Goal: Transaction & Acquisition: Purchase product/service

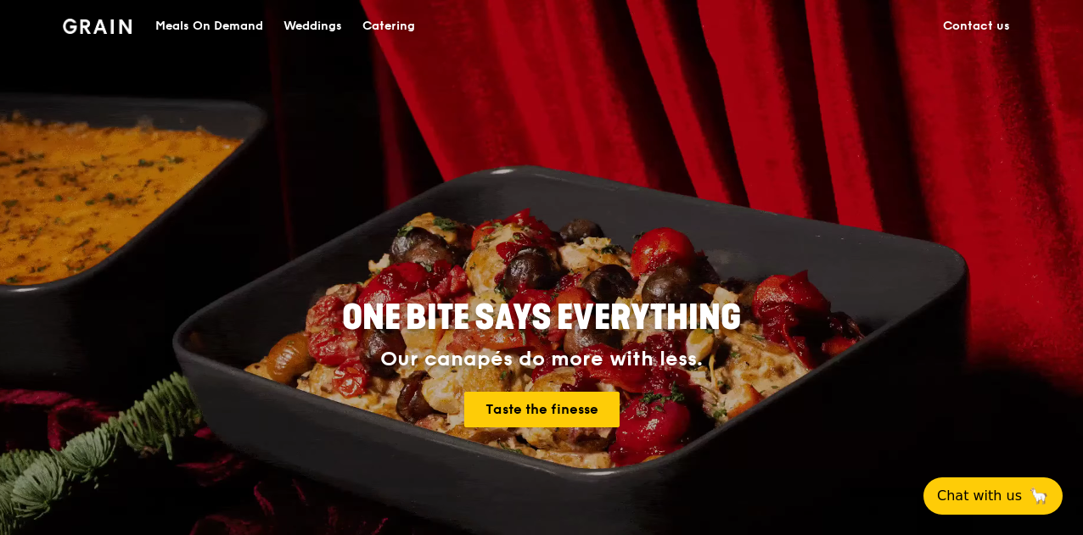
click at [376, 20] on div "Catering" at bounding box center [388, 26] width 53 height 51
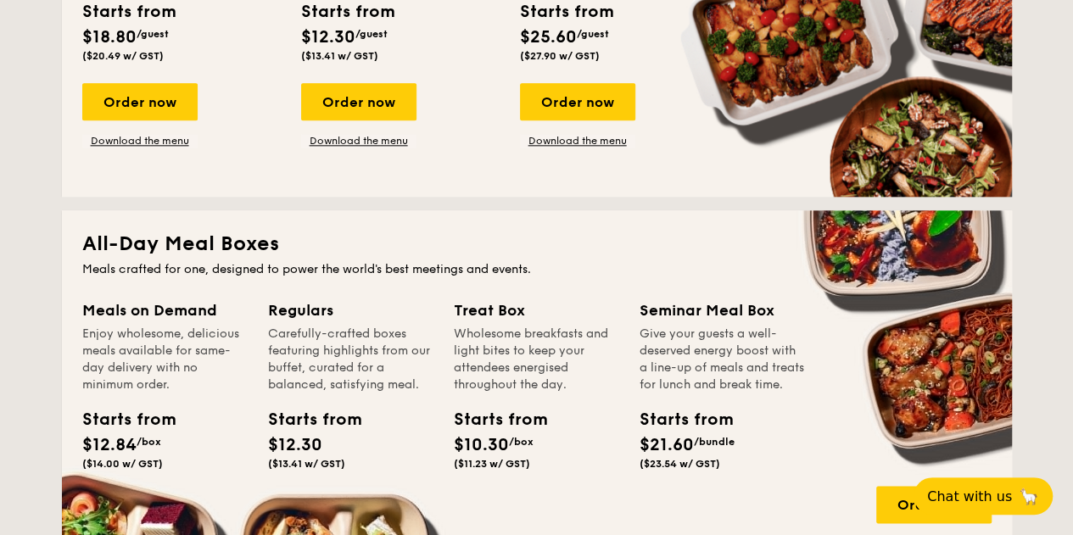
scroll to position [1188, 0]
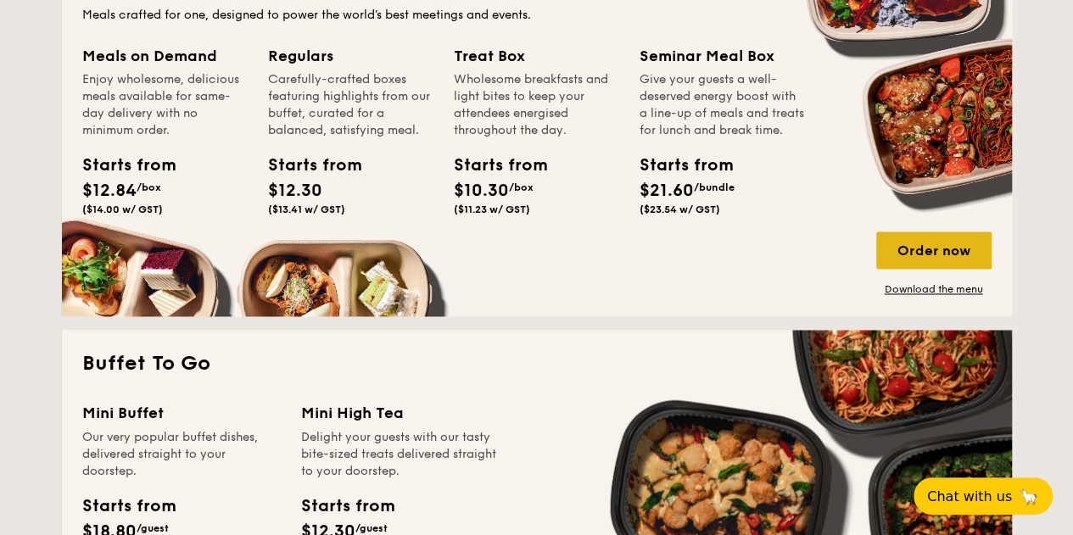
click at [935, 245] on div "Order now" at bounding box center [933, 250] width 115 height 37
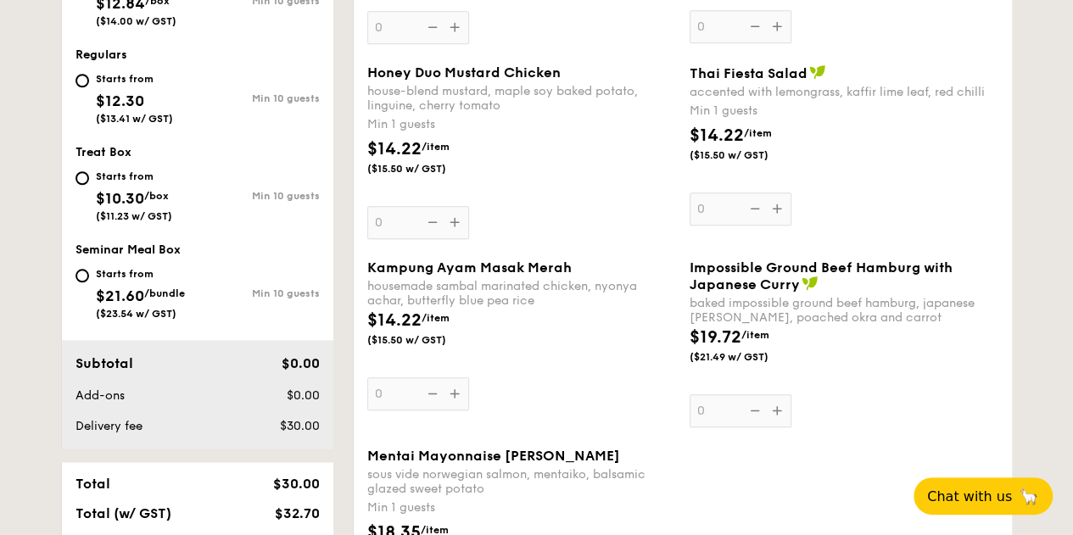
scroll to position [679, 0]
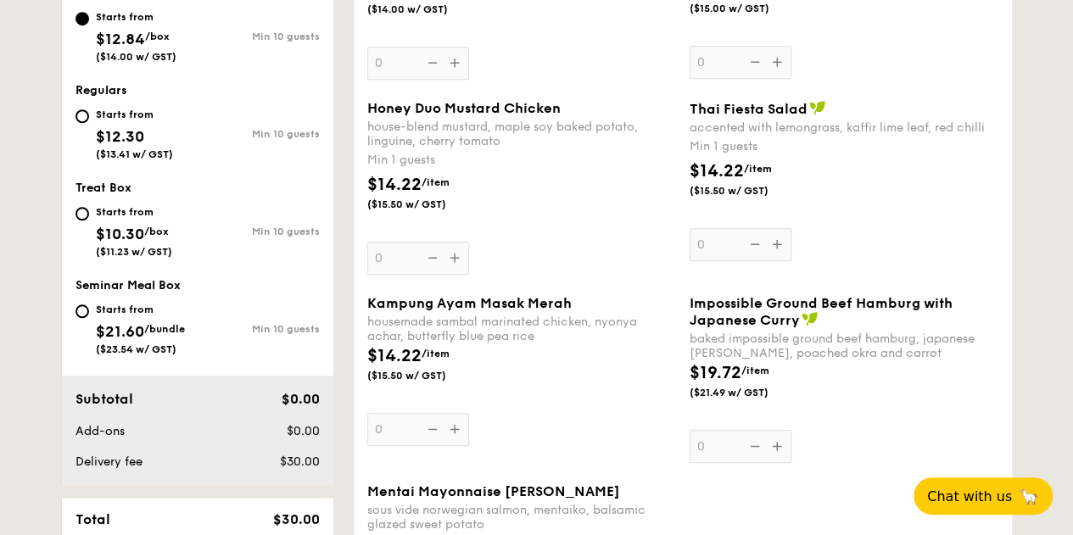
click at [122, 315] on div "Starts from $21.60 /bundle ($23.54 w/ GST)" at bounding box center [140, 327] width 89 height 56
click at [89, 315] on input "Starts from $21.60 /bundle ($23.54 w/ GST) Min 10 guests" at bounding box center [83, 312] width 14 height 14
radio input "true"
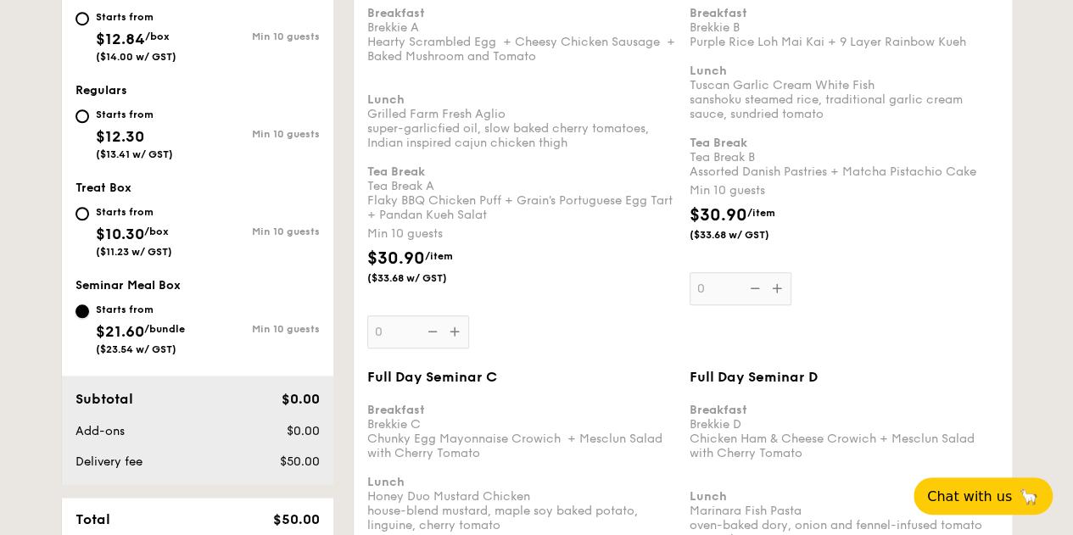
scroll to position [594, 0]
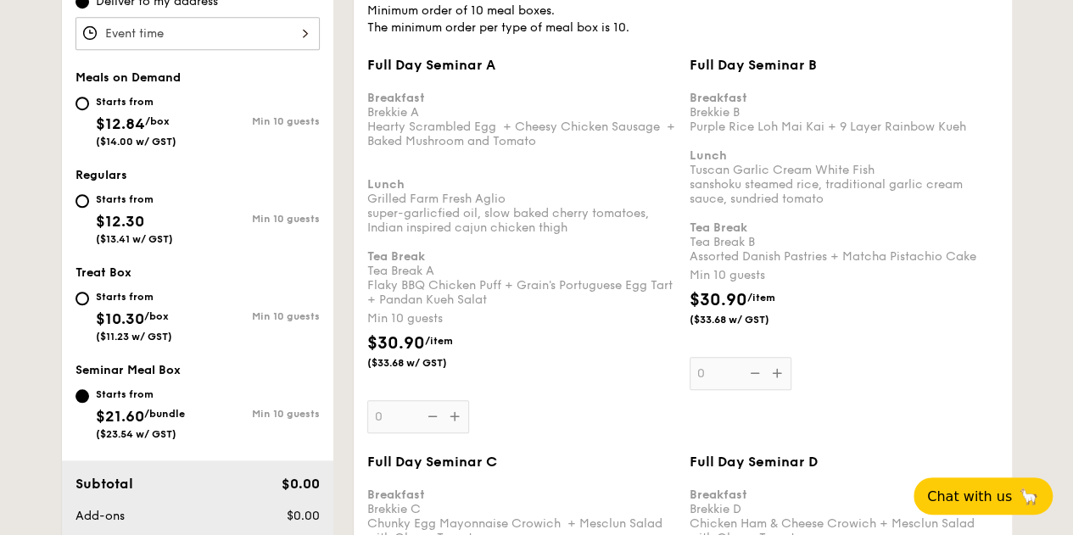
click at [159, 128] on div "Starts from $12.84 /box ($14.00 w/ GST)" at bounding box center [136, 120] width 81 height 56
click at [89, 110] on input "Starts from $12.84 /box ($14.00 w/ GST) Min 10 guests" at bounding box center [83, 104] width 14 height 14
radio input "true"
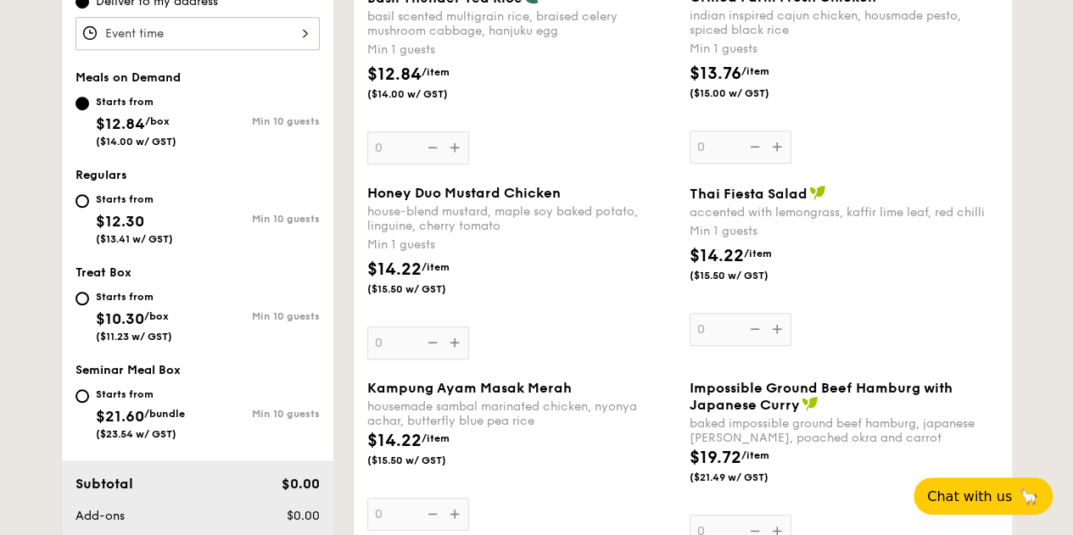
click at [126, 212] on span "$12.30" at bounding box center [120, 221] width 48 height 19
click at [89, 208] on input "Starts from $12.30 ($13.41 w/ GST) Min 10 guests" at bounding box center [83, 201] width 14 height 14
radio input "true"
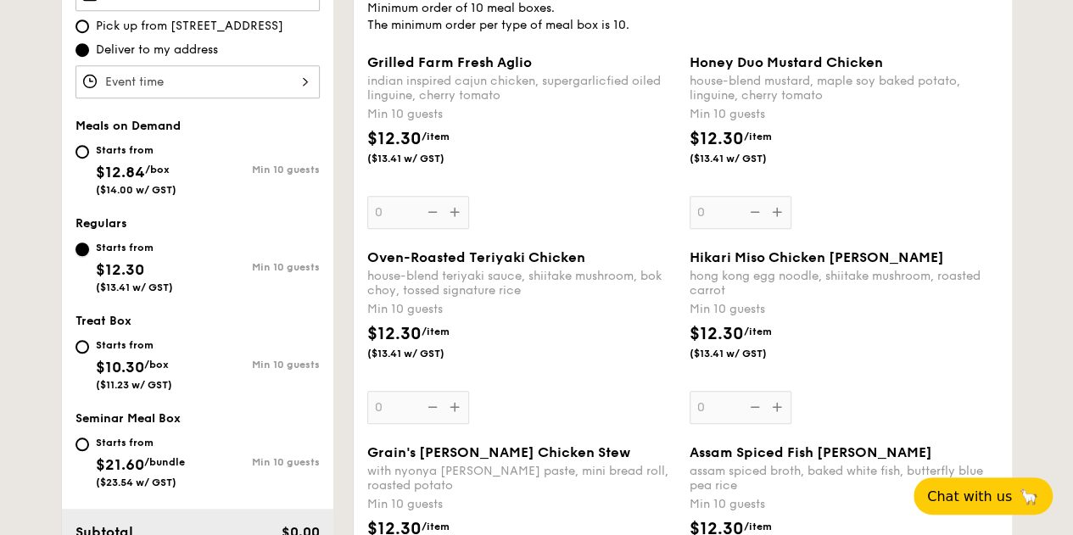
scroll to position [509, 0]
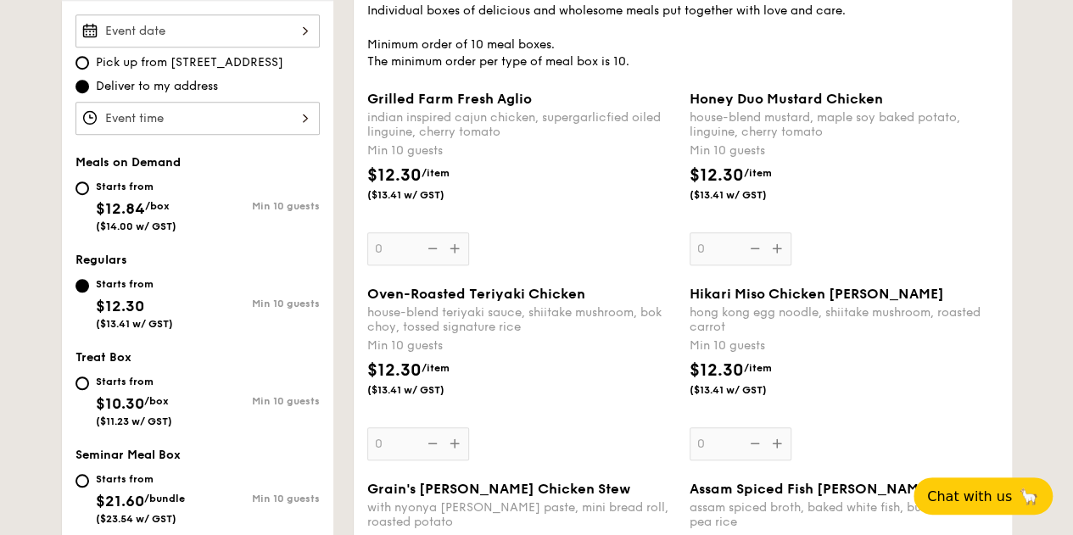
click at [156, 396] on span "/box" at bounding box center [156, 401] width 25 height 12
click at [89, 390] on input "Starts from $10.30 /box ($11.23 w/ GST) Min 10 guests" at bounding box center [83, 384] width 14 height 14
radio input "true"
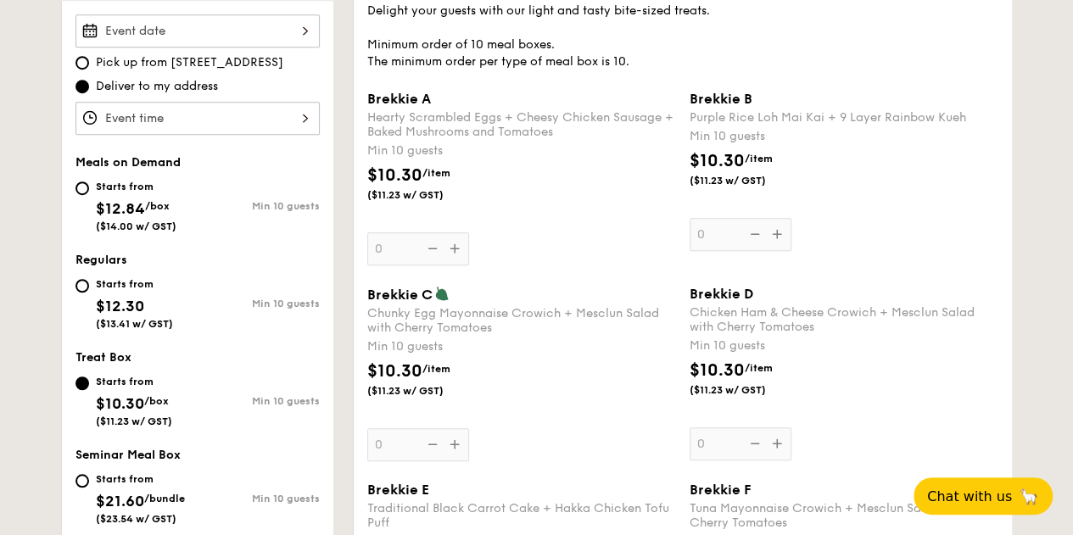
click at [132, 199] on span "$12.84" at bounding box center [120, 208] width 49 height 19
click at [89, 195] on input "Starts from $12.84 /box ($14.00 w/ GST) Min 10 guests" at bounding box center [83, 189] width 14 height 14
radio input "true"
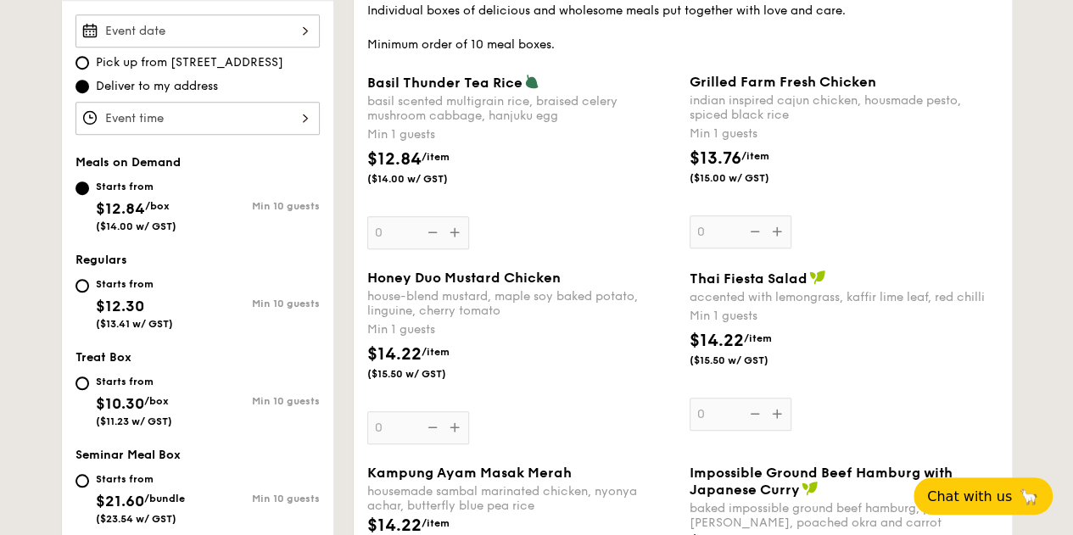
click at [781, 234] on div "Grilled Farm Fresh Chicken indian inspired cajun chicken, housmade pesto, spice…" at bounding box center [844, 161] width 309 height 175
click at [781, 234] on input "0" at bounding box center [741, 231] width 102 height 33
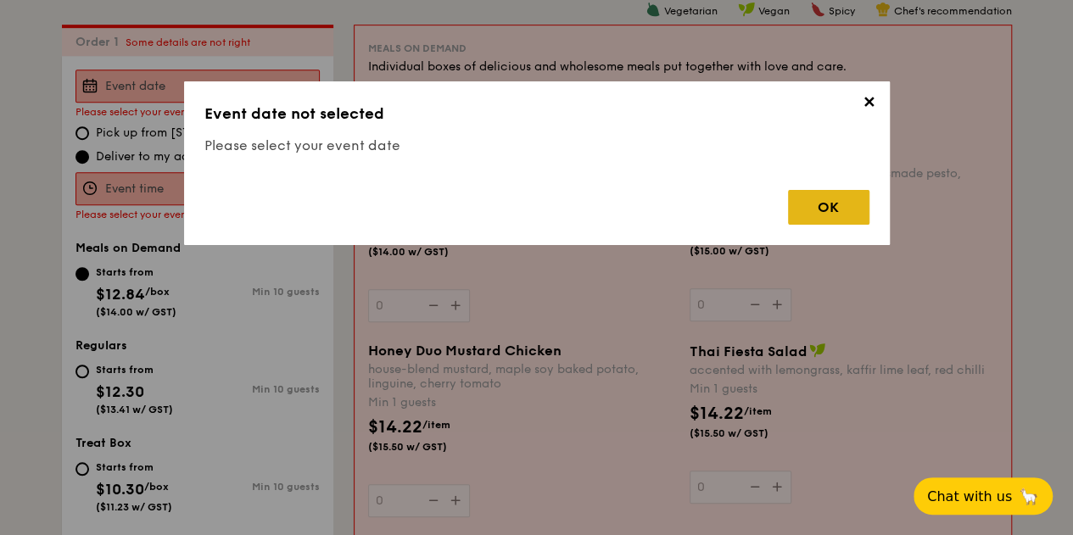
scroll to position [453, 0]
click at [830, 204] on div "OK" at bounding box center [828, 207] width 81 height 35
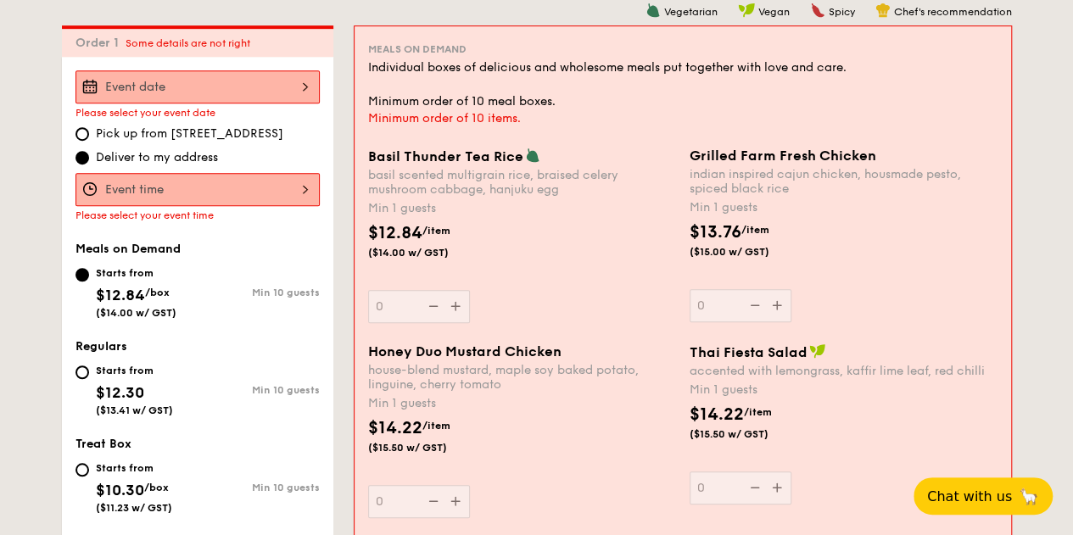
click at [188, 103] on div "Please select your event date" at bounding box center [198, 94] width 244 height 48
click at [196, 83] on div at bounding box center [198, 86] width 244 height 33
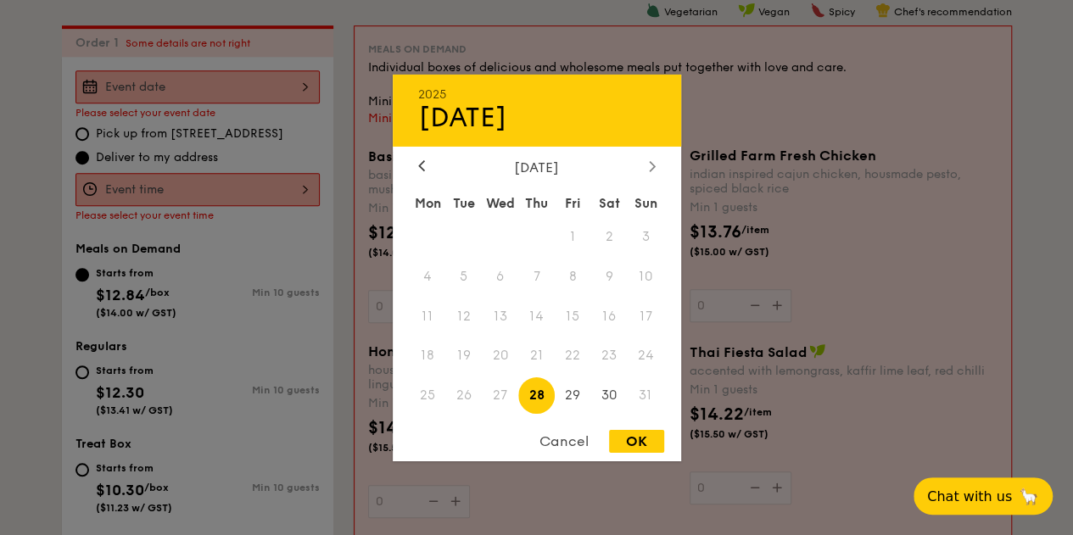
click at [645, 161] on div at bounding box center [652, 167] width 15 height 16
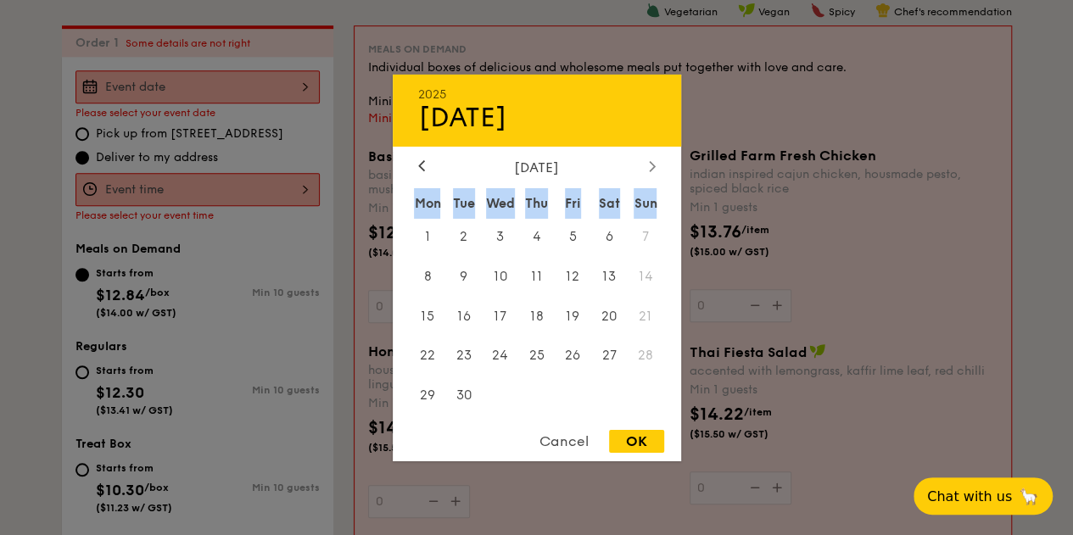
click at [645, 161] on div at bounding box center [652, 167] width 15 height 16
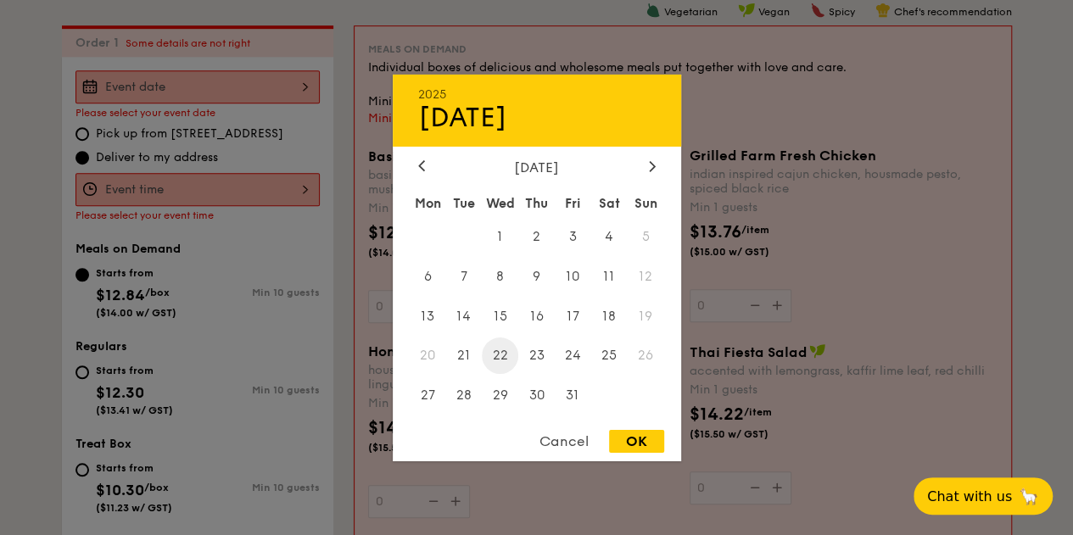
click at [494, 354] on span "22" at bounding box center [500, 356] width 36 height 36
click at [640, 451] on div "OK" at bounding box center [636, 441] width 55 height 23
type input "Oct 22, 2025"
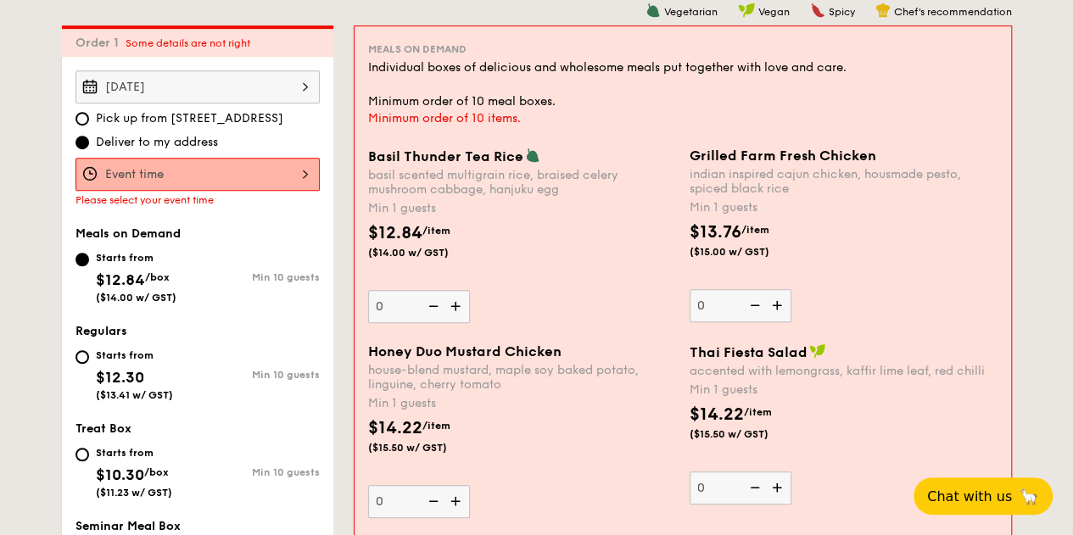
click at [157, 181] on div at bounding box center [198, 174] width 244 height 33
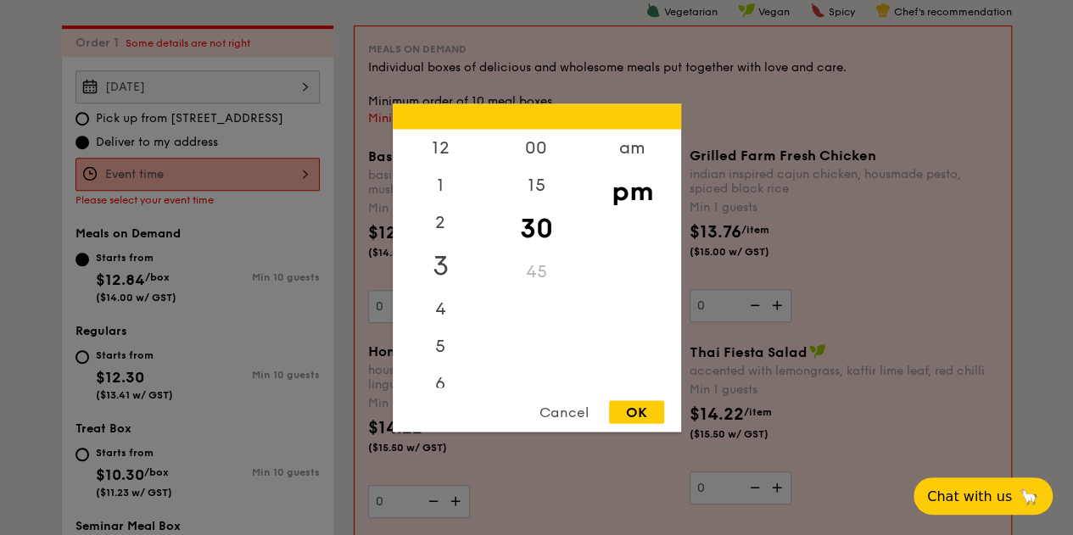
scroll to position [368, 0]
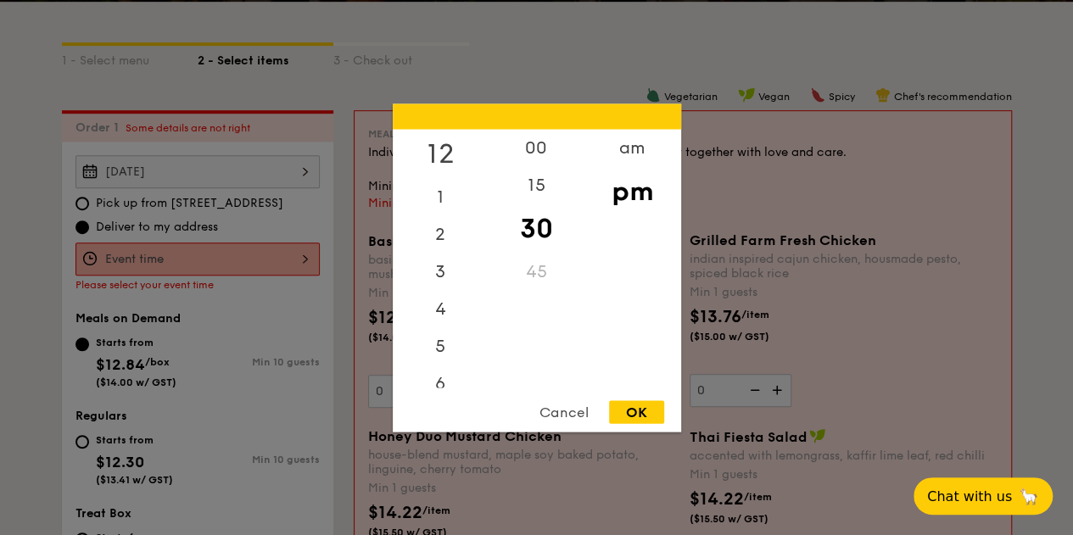
click at [441, 148] on div "12" at bounding box center [441, 153] width 96 height 49
click at [550, 145] on div "00" at bounding box center [537, 153] width 96 height 49
click at [641, 419] on div "OK" at bounding box center [636, 411] width 55 height 23
type input "12:00PM"
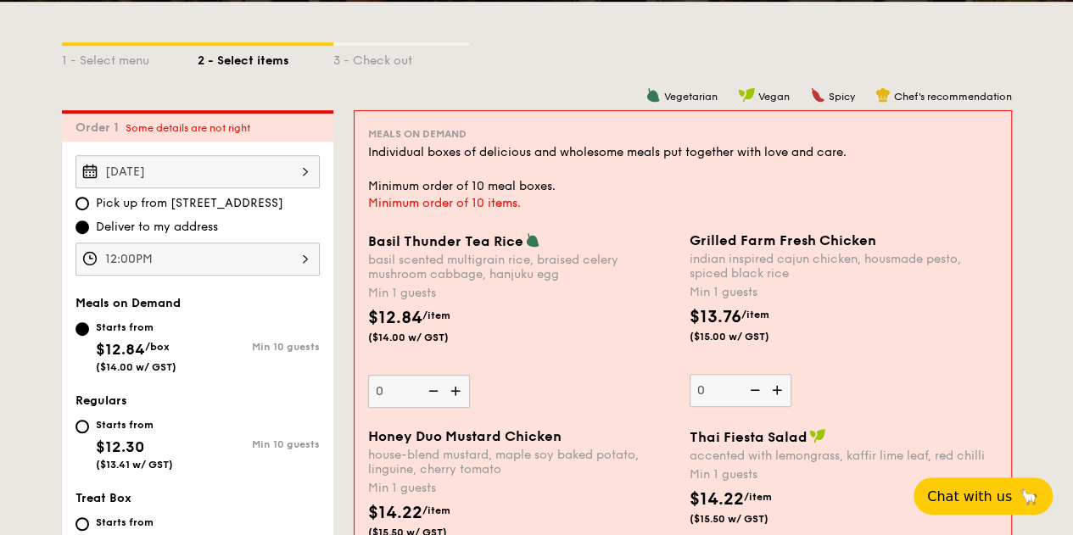
click at [781, 396] on img at bounding box center [778, 390] width 25 height 32
click at [781, 396] on input "0" at bounding box center [741, 390] width 102 height 33
click at [781, 396] on img at bounding box center [778, 390] width 25 height 32
click at [781, 396] on input "1" at bounding box center [741, 390] width 102 height 33
click at [784, 396] on img at bounding box center [778, 390] width 25 height 32
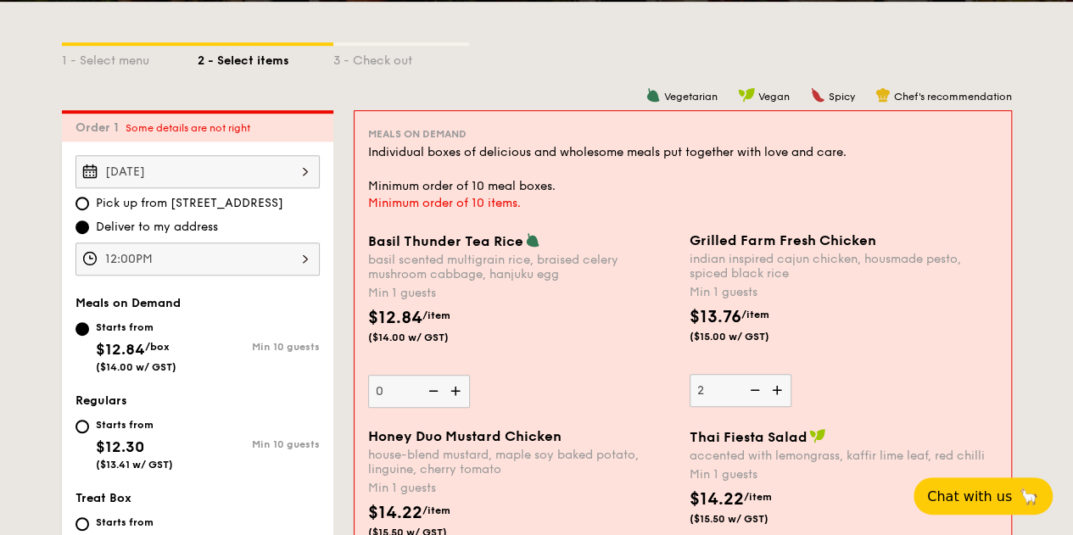
click at [784, 396] on input "2" at bounding box center [741, 390] width 102 height 33
click at [784, 396] on img at bounding box center [778, 390] width 25 height 32
click at [784, 396] on input "3" at bounding box center [741, 390] width 102 height 33
click at [784, 396] on img at bounding box center [778, 390] width 25 height 32
click at [784, 396] on input "4" at bounding box center [741, 390] width 102 height 33
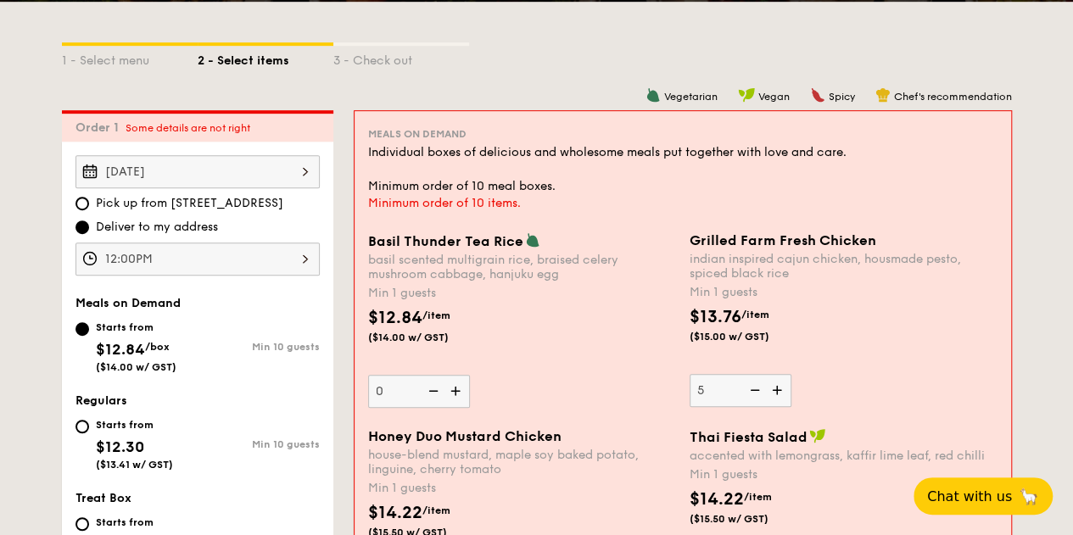
click at [784, 396] on img at bounding box center [778, 390] width 25 height 32
click at [784, 396] on input "5" at bounding box center [741, 390] width 102 height 33
click at [784, 396] on img at bounding box center [778, 390] width 25 height 32
click at [784, 396] on input "6" at bounding box center [741, 390] width 102 height 33
click at [784, 396] on img at bounding box center [778, 390] width 25 height 32
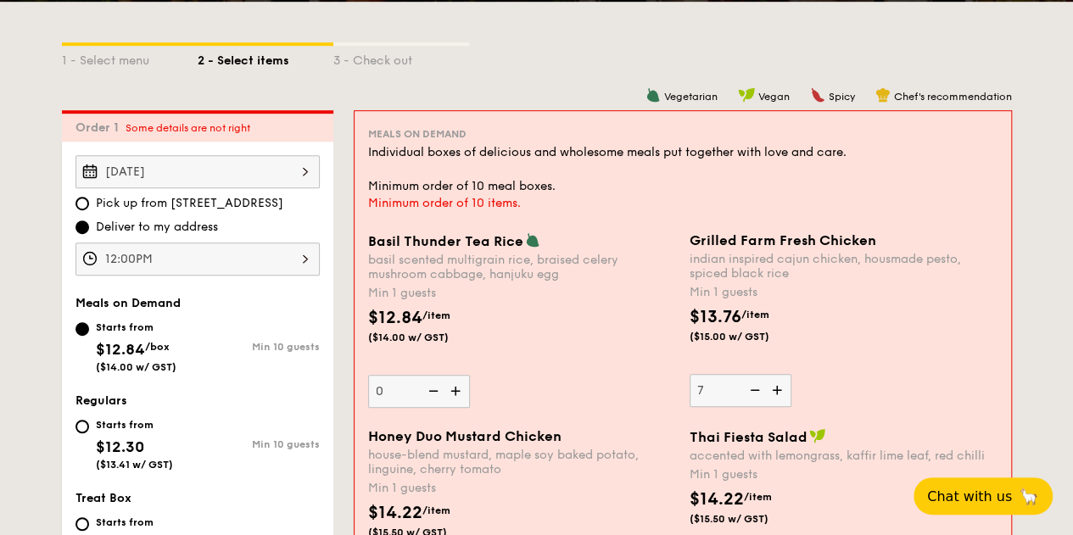
click at [784, 396] on input "7" at bounding box center [741, 390] width 102 height 33
click at [784, 396] on img at bounding box center [778, 390] width 25 height 32
click at [784, 396] on input "8" at bounding box center [741, 390] width 102 height 33
click at [784, 396] on img at bounding box center [778, 390] width 25 height 32
click at [784, 396] on input "9" at bounding box center [741, 390] width 102 height 33
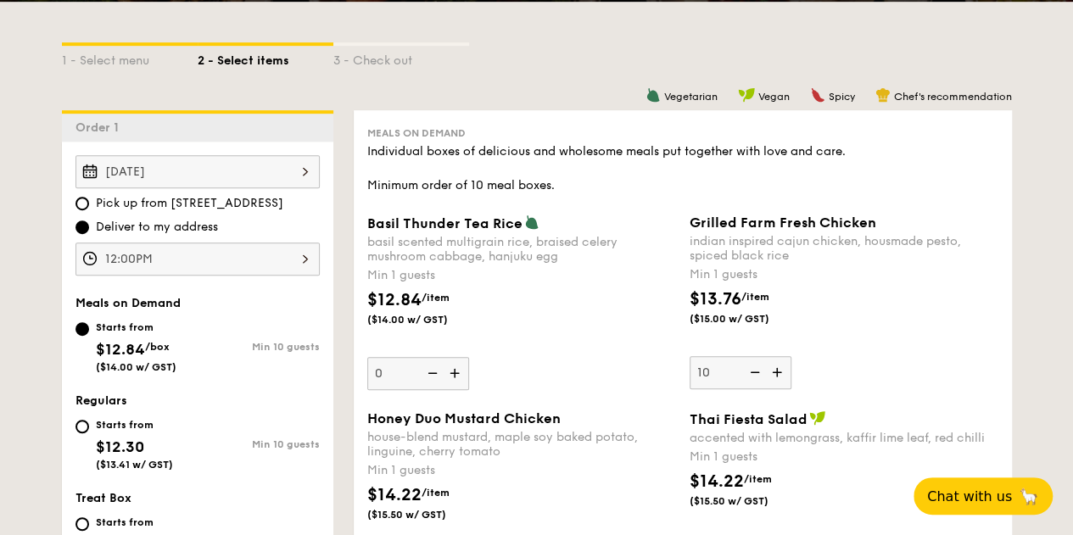
click at [922, 350] on div "Grilled Farm Fresh Chicken indian inspired cajun chicken, housmade pesto, spice…" at bounding box center [844, 302] width 309 height 175
click at [792, 356] on input "10" at bounding box center [741, 372] width 102 height 33
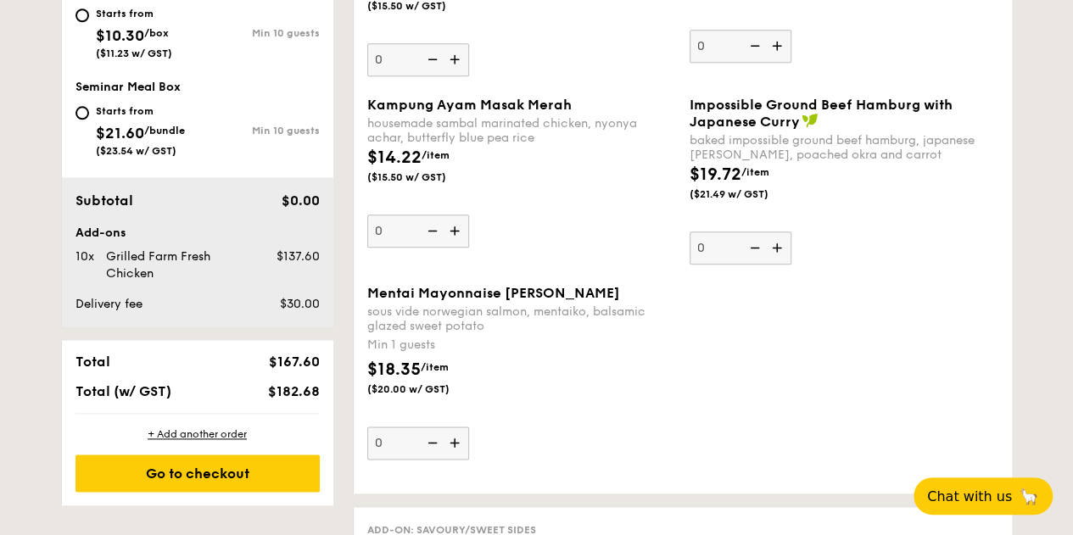
scroll to position [473, 0]
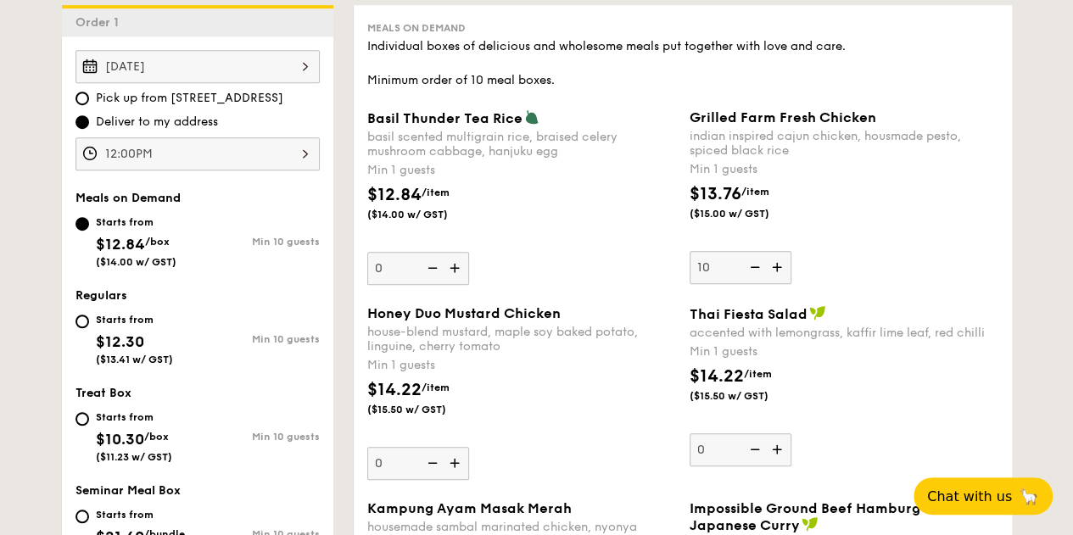
click at [775, 269] on img at bounding box center [778, 267] width 25 height 32
click at [775, 269] on input "10" at bounding box center [741, 267] width 102 height 33
click at [775, 269] on img at bounding box center [778, 267] width 25 height 32
click at [775, 269] on input "11" at bounding box center [741, 267] width 102 height 33
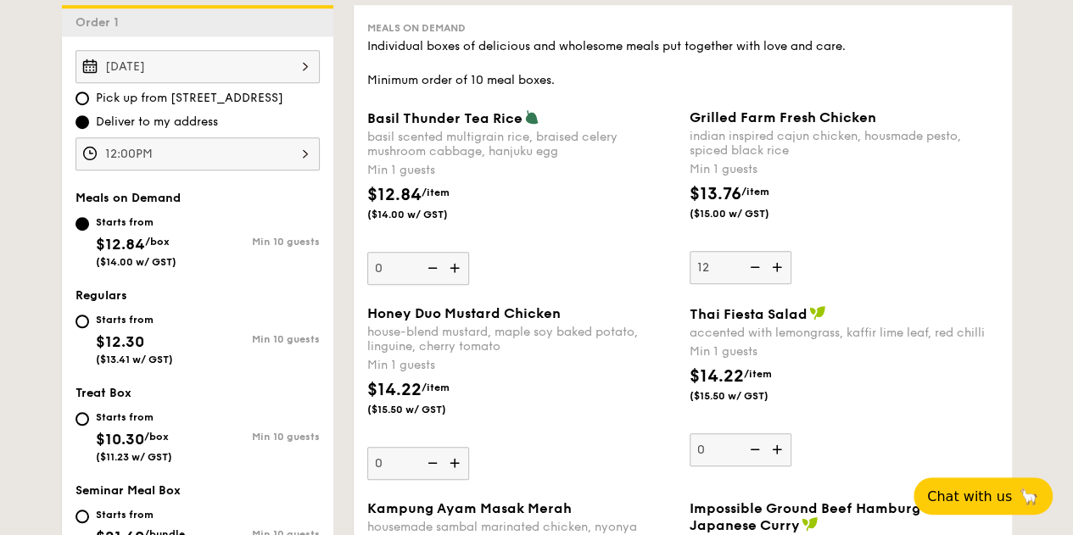
click at [775, 269] on img at bounding box center [778, 267] width 25 height 32
click at [775, 269] on input "12" at bounding box center [741, 267] width 102 height 33
click at [775, 269] on img at bounding box center [778, 267] width 25 height 32
click at [775, 269] on input "13" at bounding box center [741, 267] width 102 height 33
click at [775, 269] on img at bounding box center [778, 267] width 25 height 32
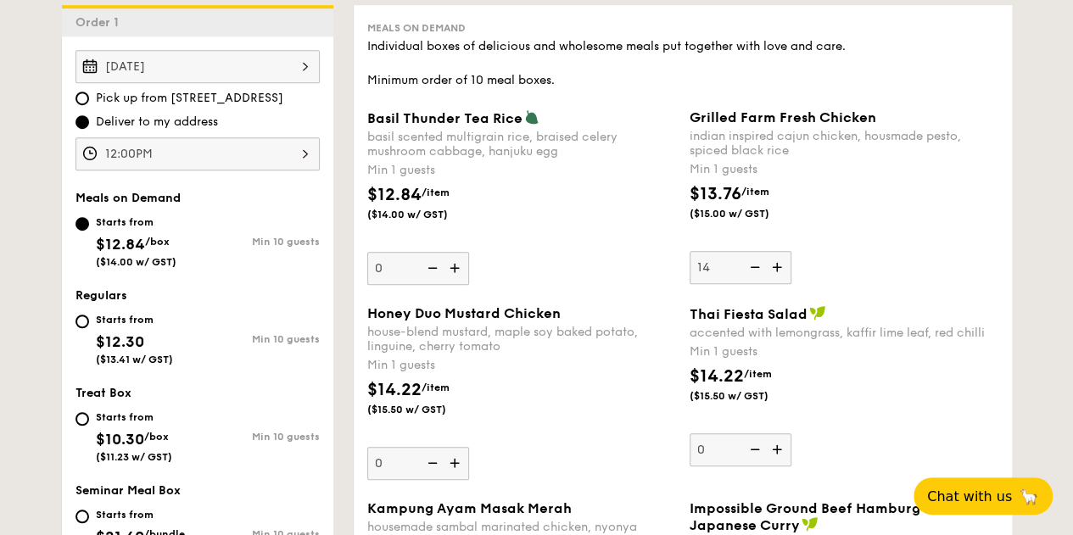
click at [775, 269] on input "14" at bounding box center [741, 267] width 102 height 33
click at [775, 269] on img at bounding box center [778, 267] width 25 height 32
click at [775, 269] on input "15" at bounding box center [741, 267] width 102 height 33
click at [756, 269] on img at bounding box center [753, 267] width 25 height 32
click at [756, 269] on input "16" at bounding box center [741, 267] width 102 height 33
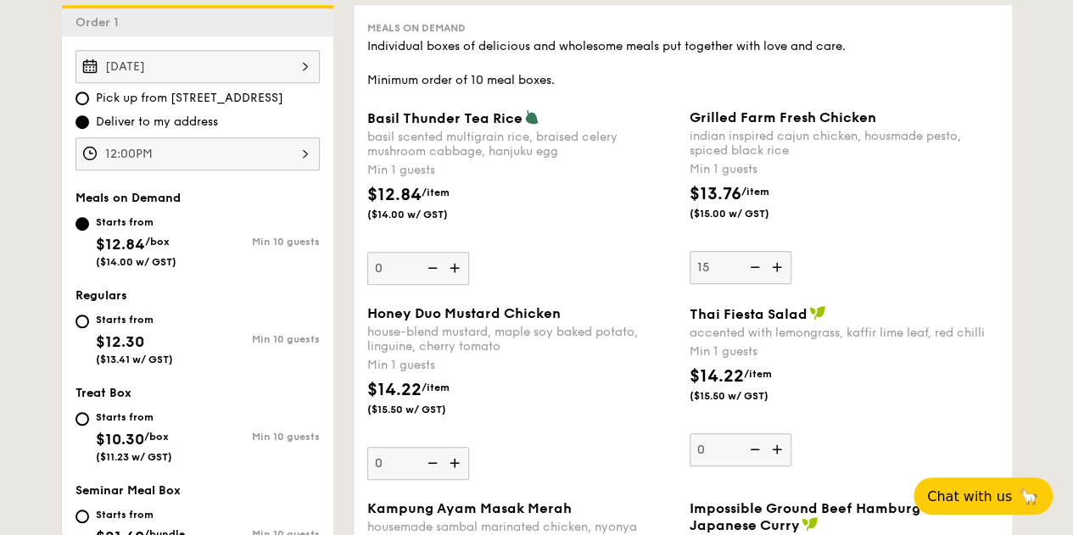
click at [785, 266] on img at bounding box center [778, 267] width 25 height 32
click at [785, 266] on input "15" at bounding box center [741, 267] width 102 height 33
click at [785, 266] on img at bounding box center [778, 267] width 25 height 32
click at [785, 266] on input "16" at bounding box center [741, 267] width 102 height 33
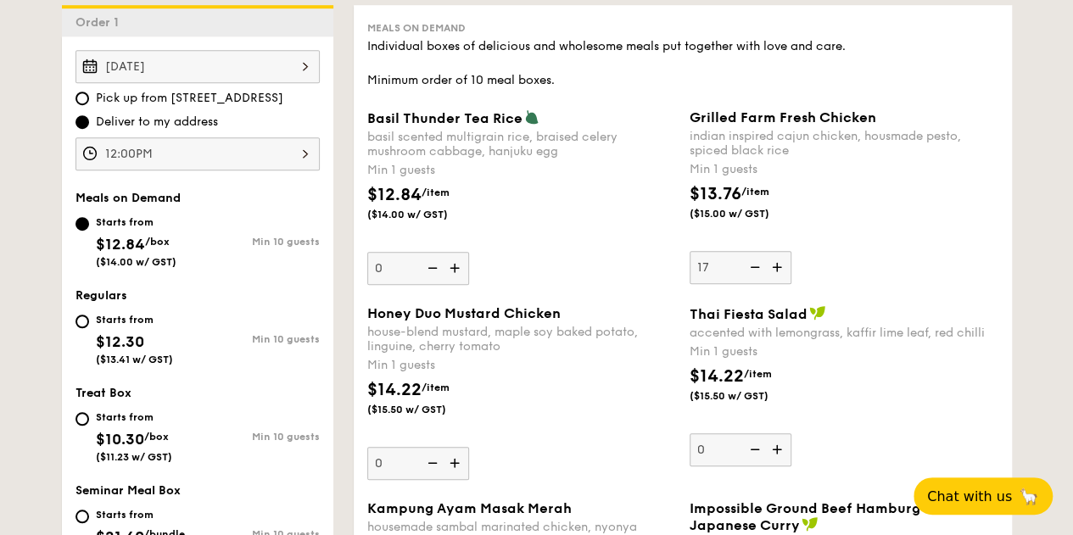
click at [785, 266] on img at bounding box center [778, 267] width 25 height 32
click at [785, 266] on input "17" at bounding box center [741, 267] width 102 height 33
click at [785, 266] on img at bounding box center [778, 267] width 25 height 32
click at [785, 266] on input "18" at bounding box center [741, 267] width 102 height 33
click at [785, 266] on img at bounding box center [778, 267] width 25 height 32
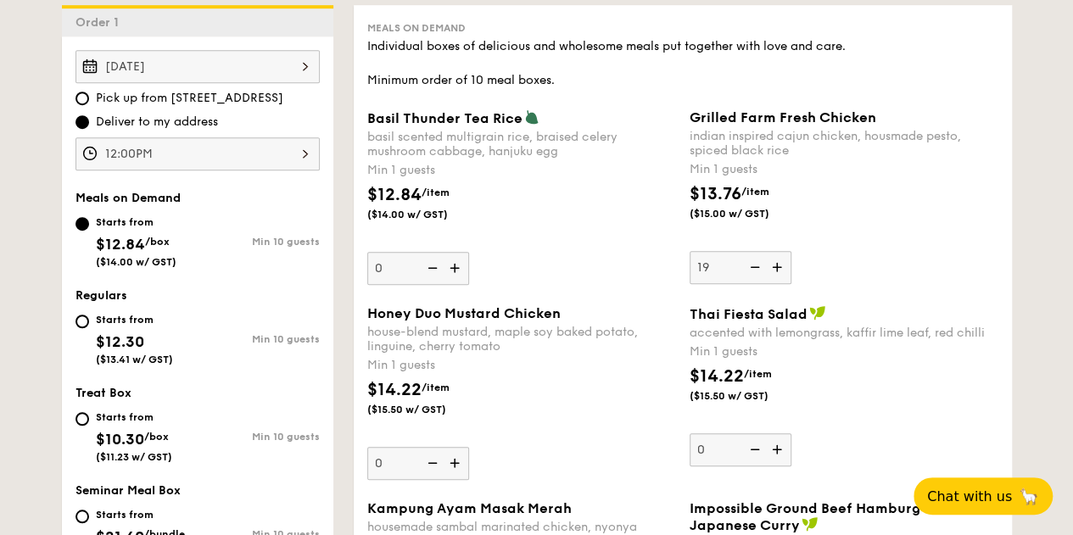
click at [785, 266] on input "19" at bounding box center [741, 267] width 102 height 33
type input "20"
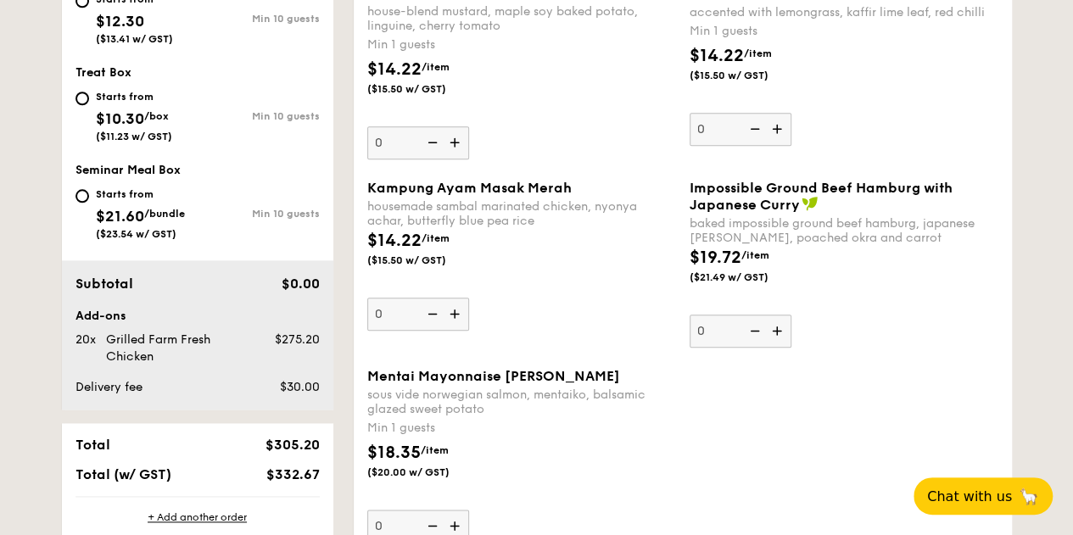
scroll to position [898, 0]
